Goal: Task Accomplishment & Management: Use online tool/utility

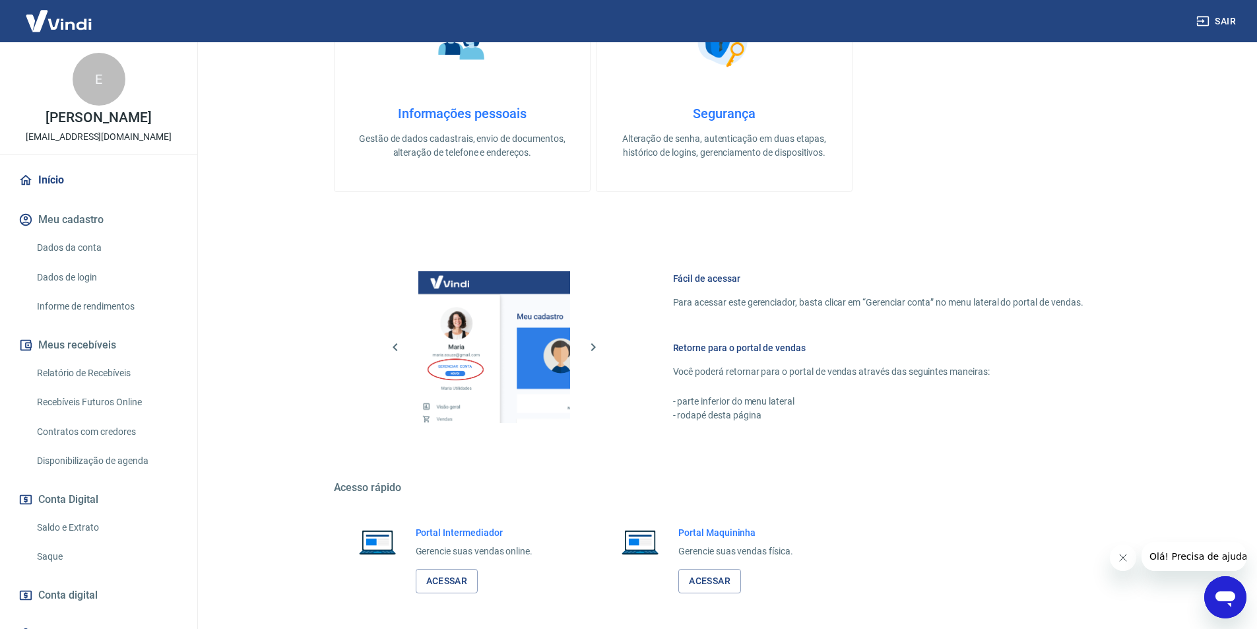
scroll to position [503, 0]
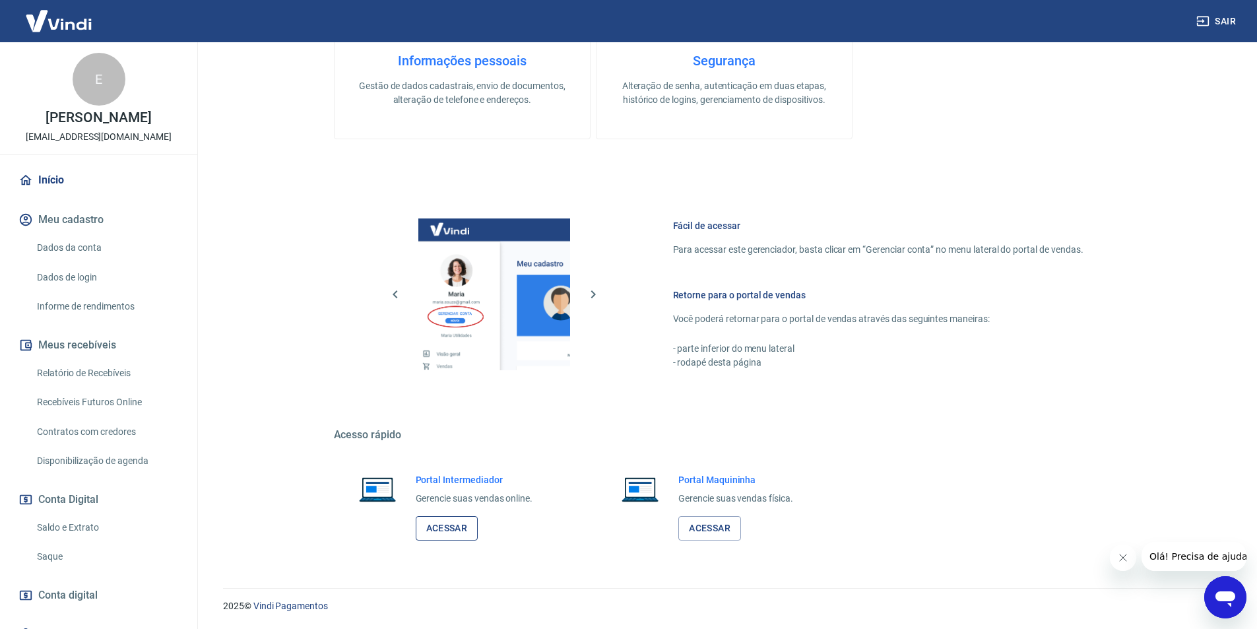
click at [446, 538] on link "Acessar" at bounding box center [447, 528] width 63 height 24
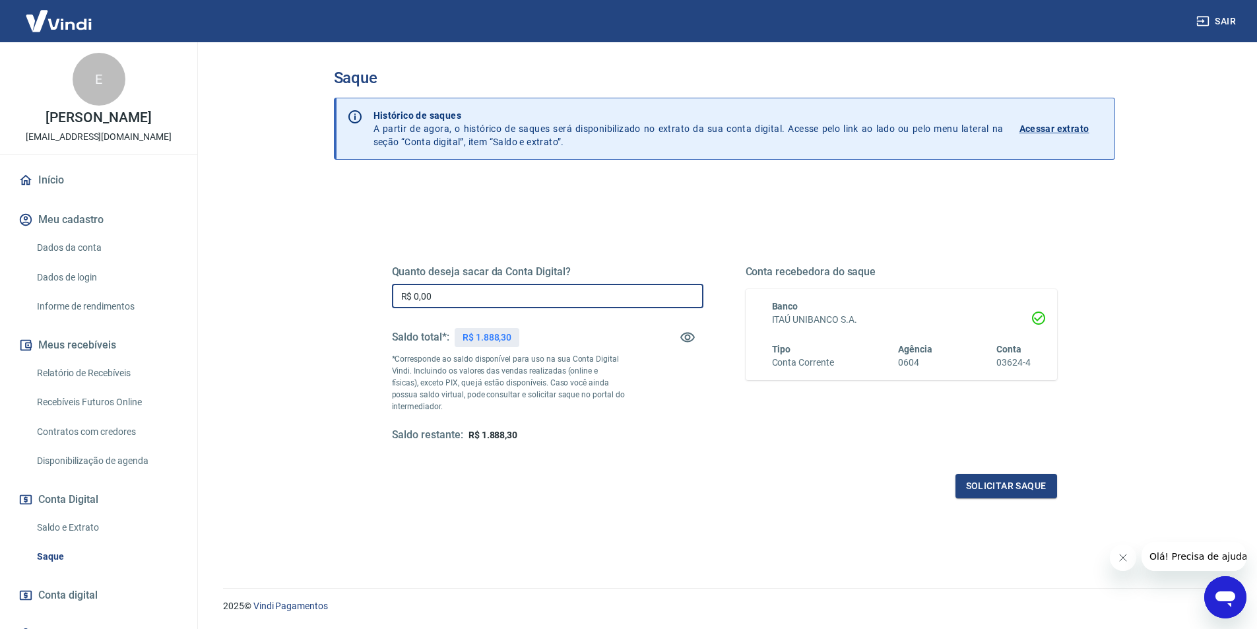
click at [541, 286] on input "R$ 0,00" at bounding box center [548, 296] width 312 height 24
type input "R$ 1.880,00"
click at [1020, 493] on button "Solicitar saque" at bounding box center [1007, 486] width 102 height 24
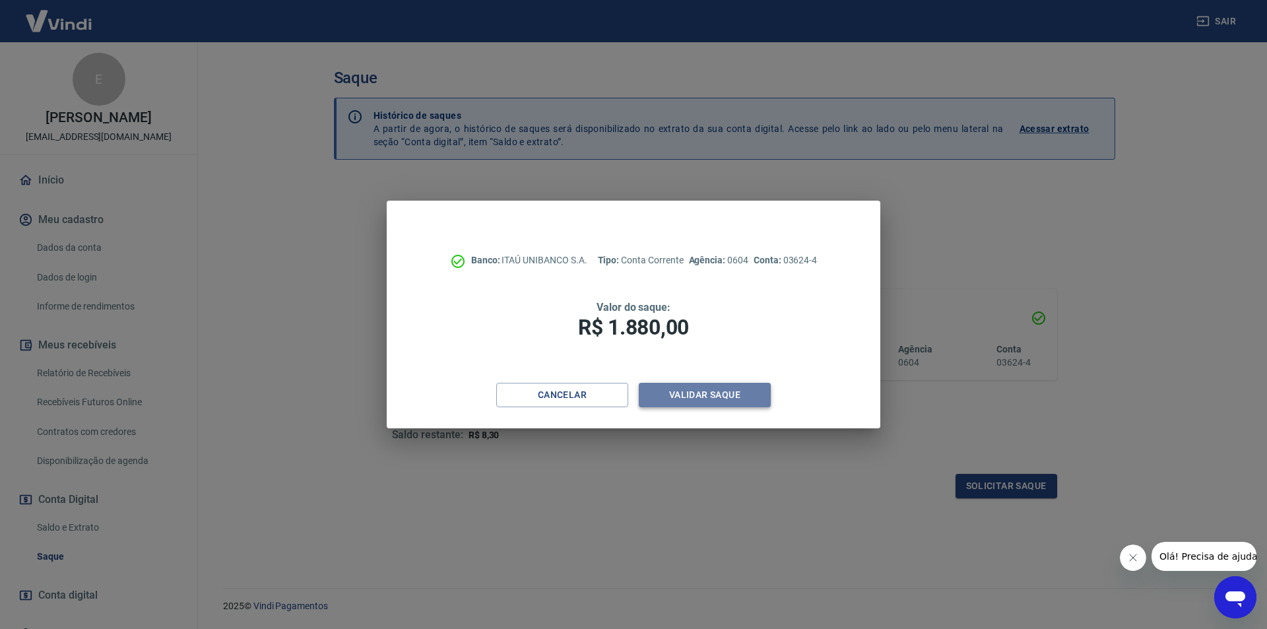
click at [704, 393] on button "Validar saque" at bounding box center [705, 395] width 132 height 24
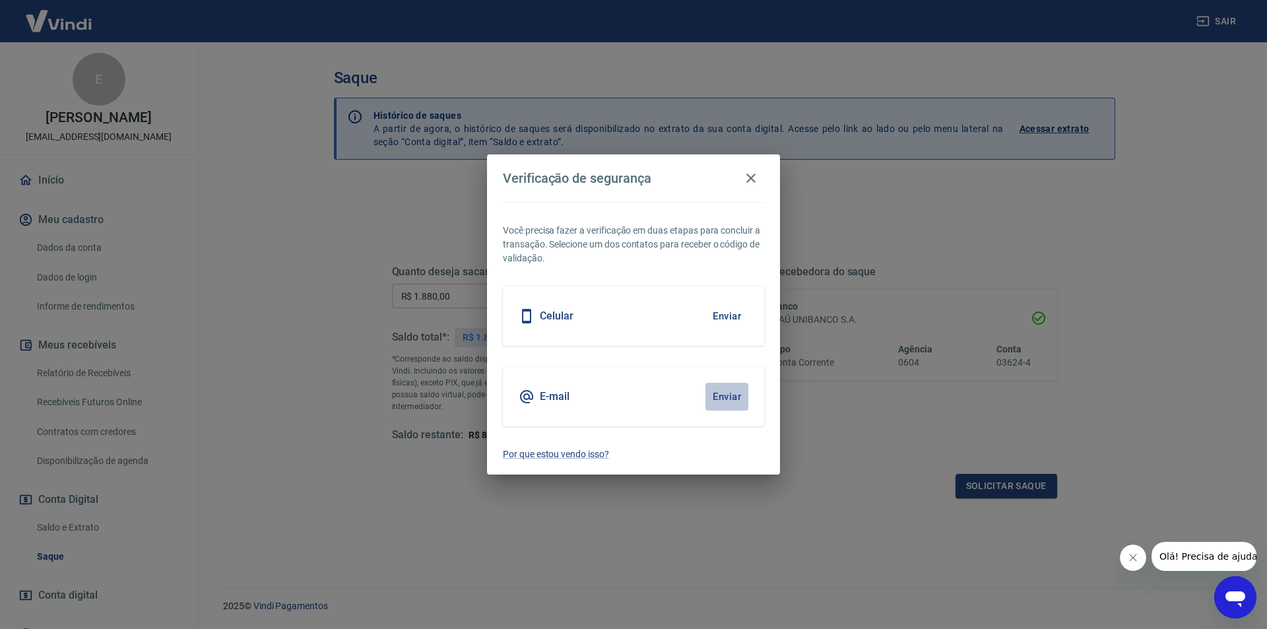
click at [720, 400] on button "Enviar" at bounding box center [727, 397] width 43 height 28
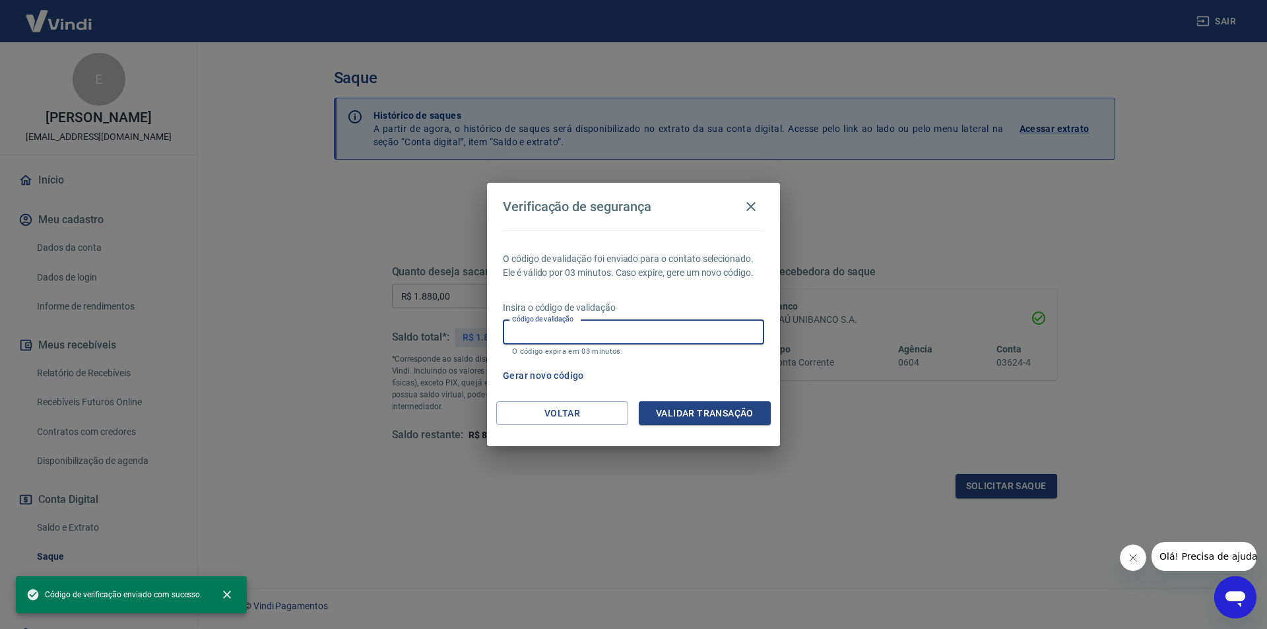
click at [676, 331] on input "Código de validação" at bounding box center [633, 332] width 261 height 24
paste input "914504"
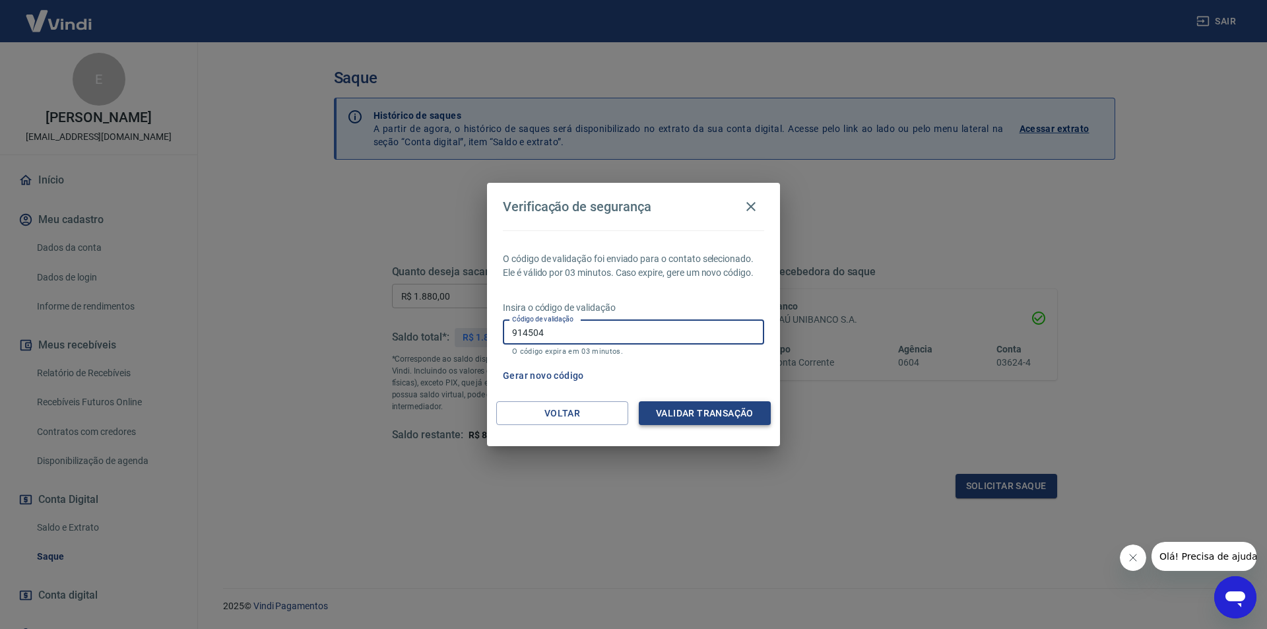
type input "914504"
click at [707, 416] on button "Validar transação" at bounding box center [705, 413] width 132 height 24
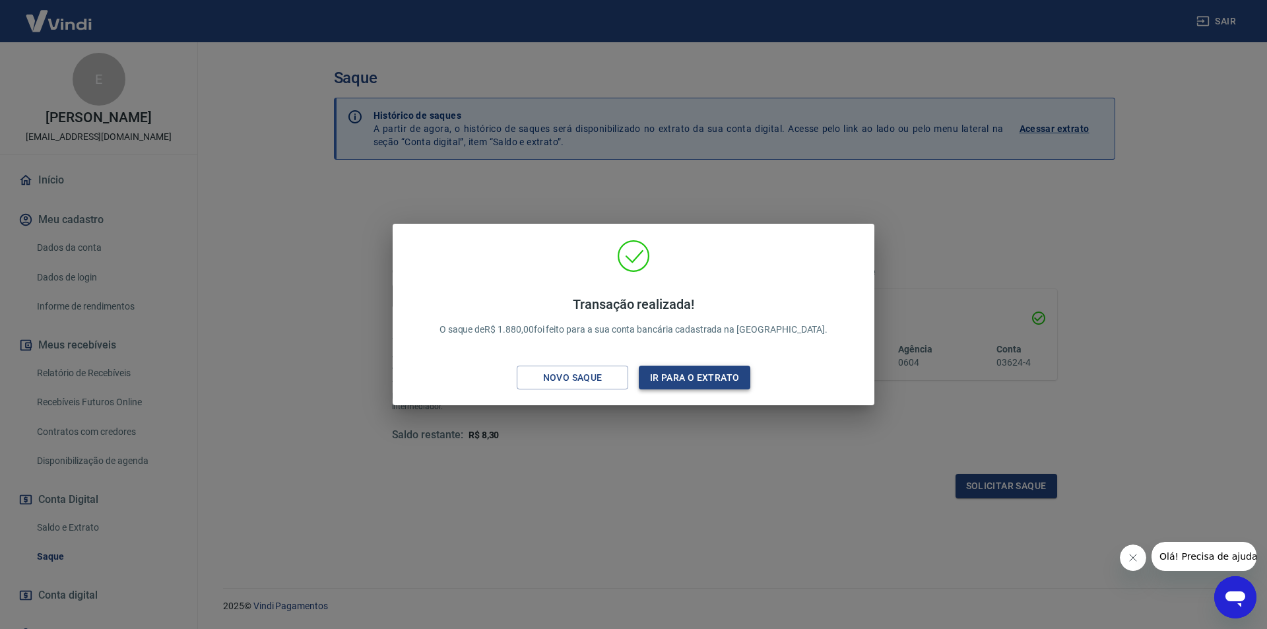
click at [690, 381] on button "Ir para o extrato" at bounding box center [695, 378] width 112 height 24
